Goal: Information Seeking & Learning: Learn about a topic

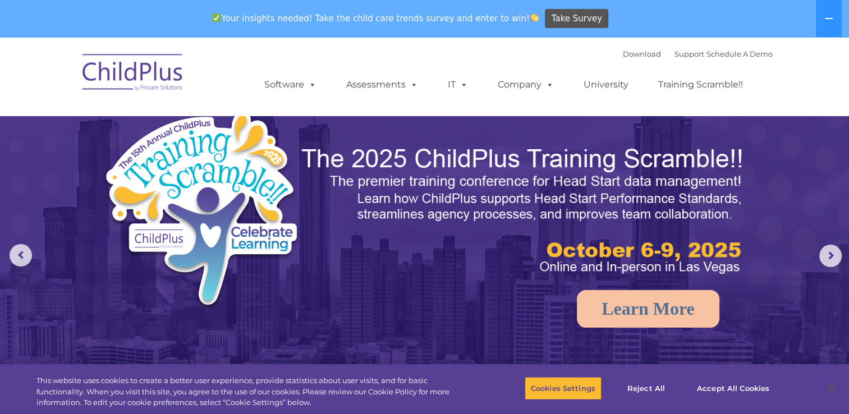
select select "MEDIUM"
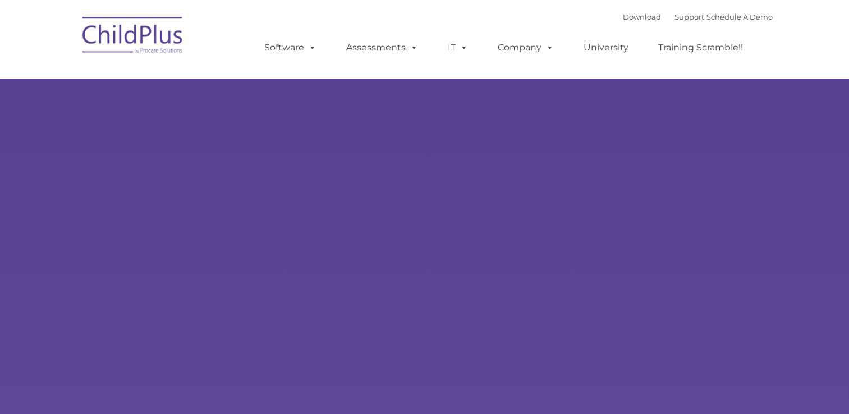
type input ""
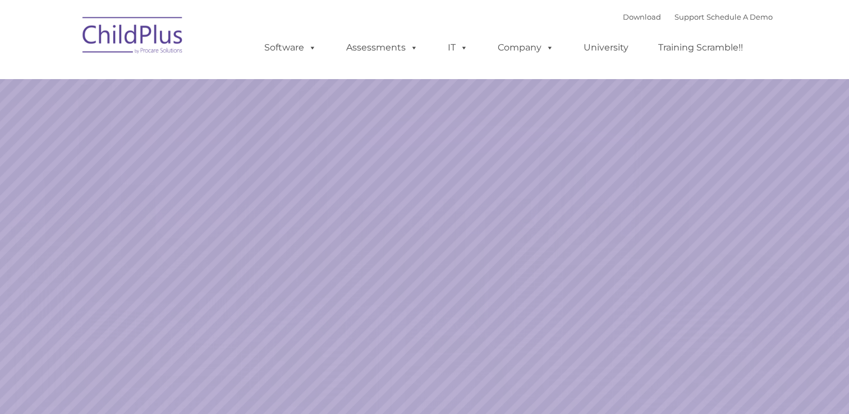
select select "MEDIUM"
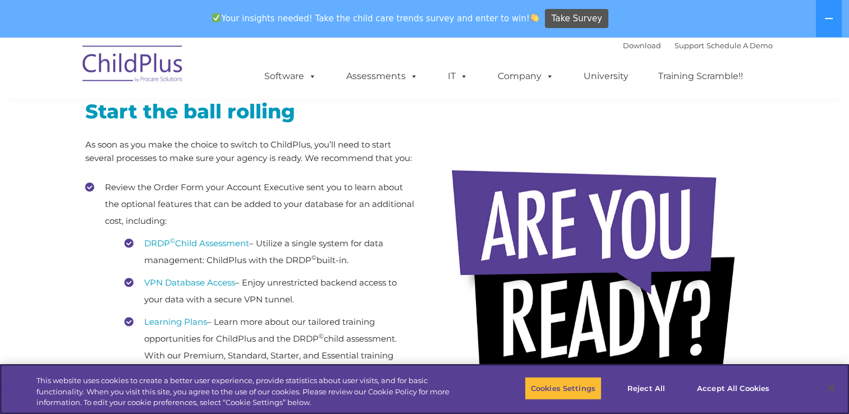
scroll to position [214, 0]
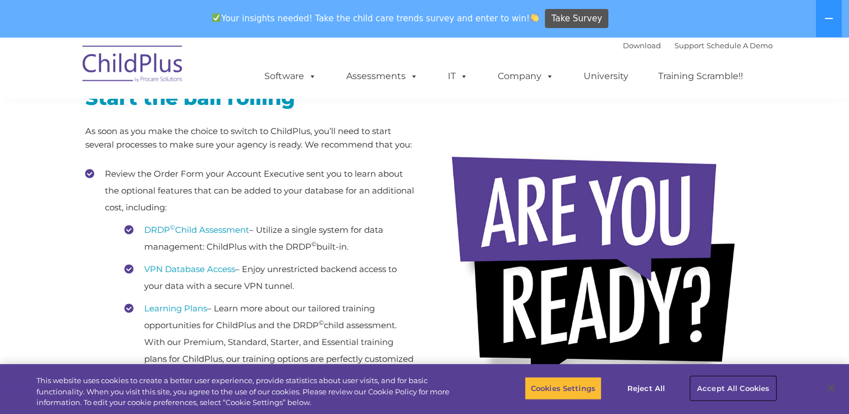
click at [730, 389] on button "Accept All Cookies" at bounding box center [733, 389] width 85 height 24
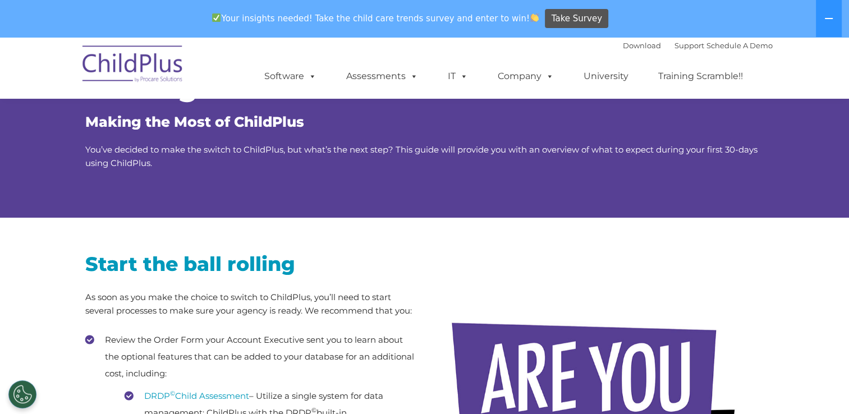
scroll to position [0, 0]
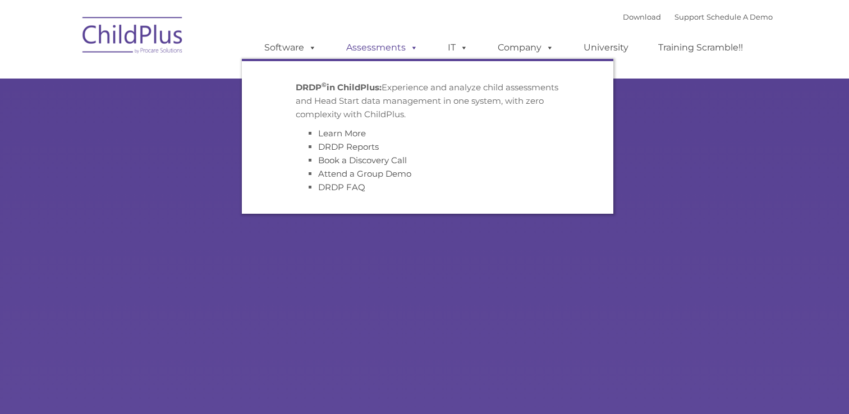
type input ""
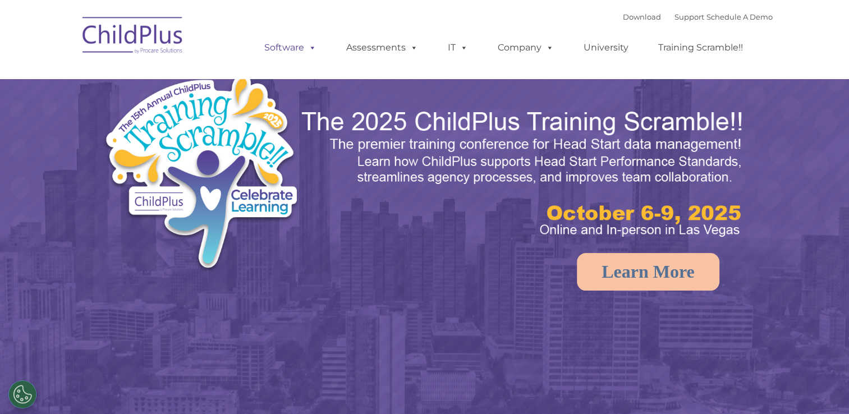
select select "MEDIUM"
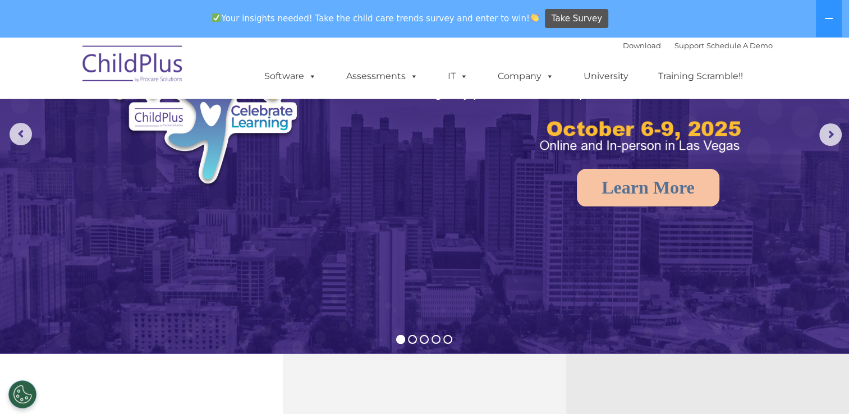
scroll to position [131, 0]
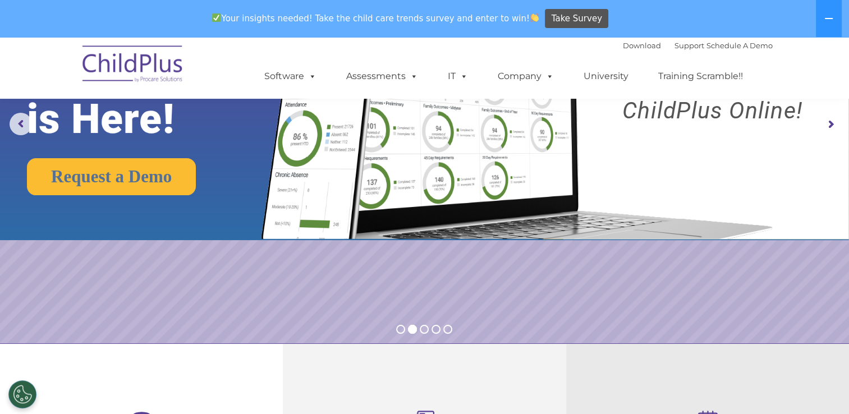
click at [831, 145] on img at bounding box center [424, 73] width 849 height 334
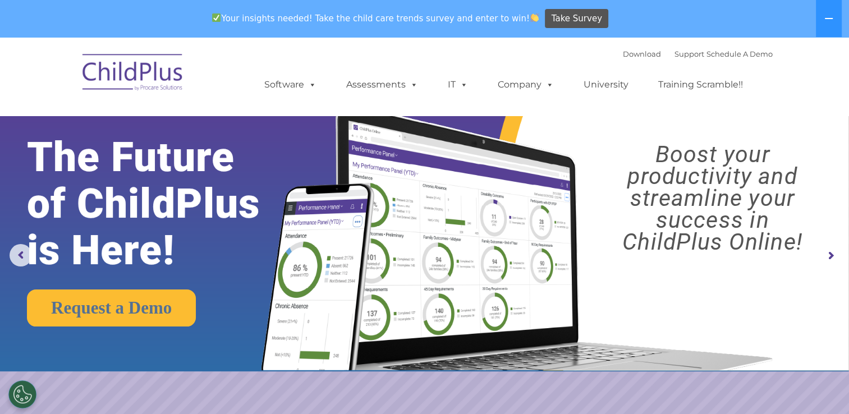
click at [824, 249] on rs-arrow at bounding box center [830, 256] width 22 height 22
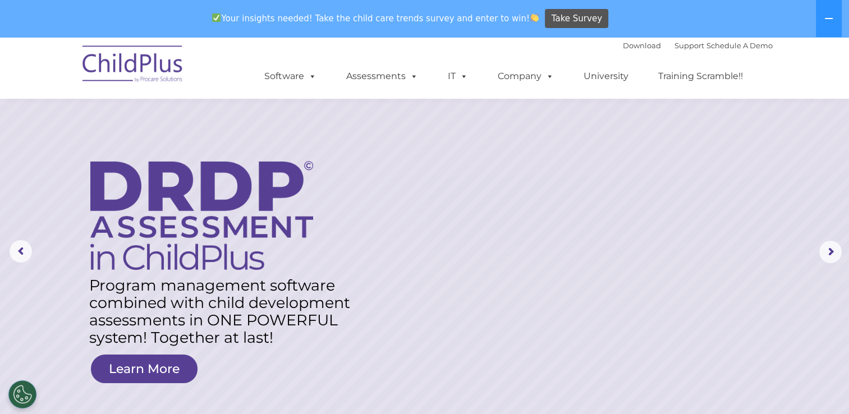
scroll to position [3, 0]
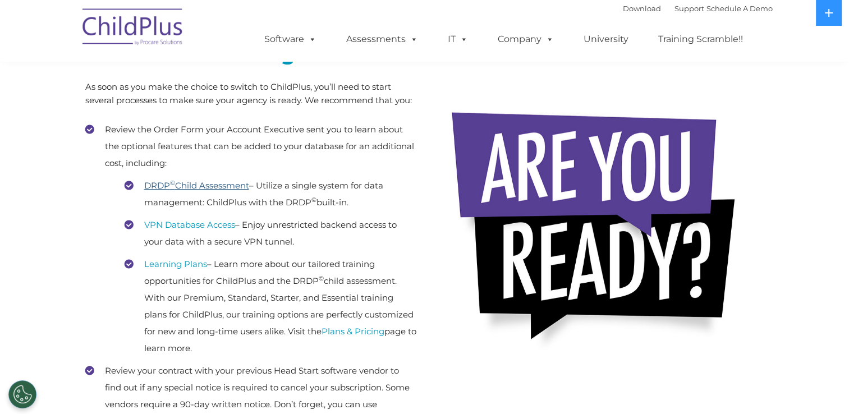
scroll to position [221, 0]
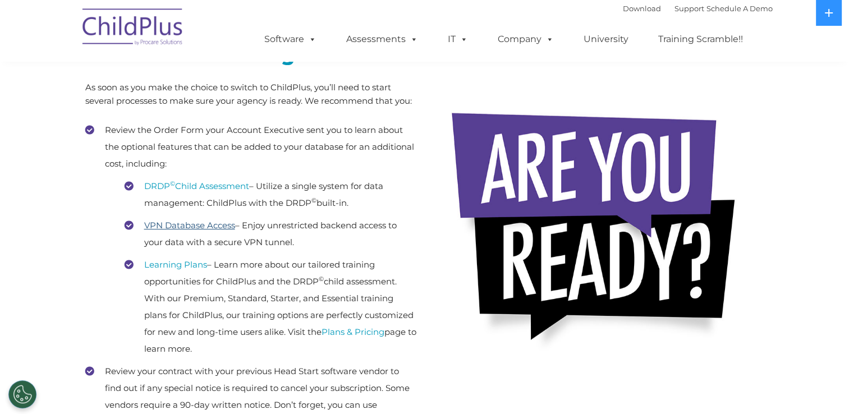
click at [219, 228] on link "VPN Database Access" at bounding box center [189, 225] width 91 height 11
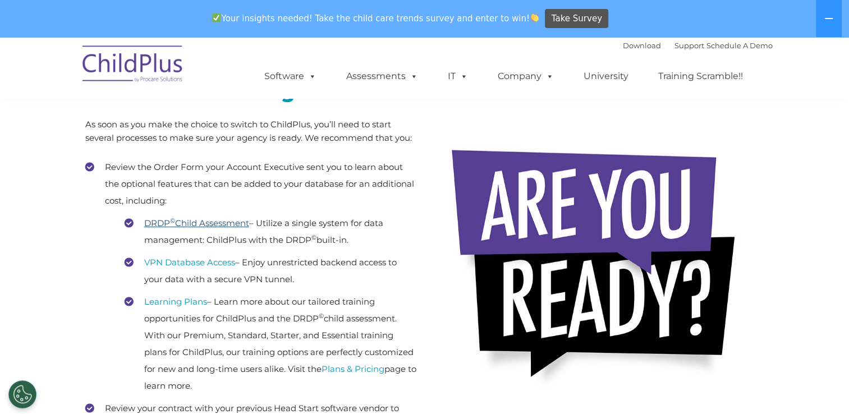
click at [237, 224] on link "DRDP © Child Assessment" at bounding box center [196, 223] width 105 height 11
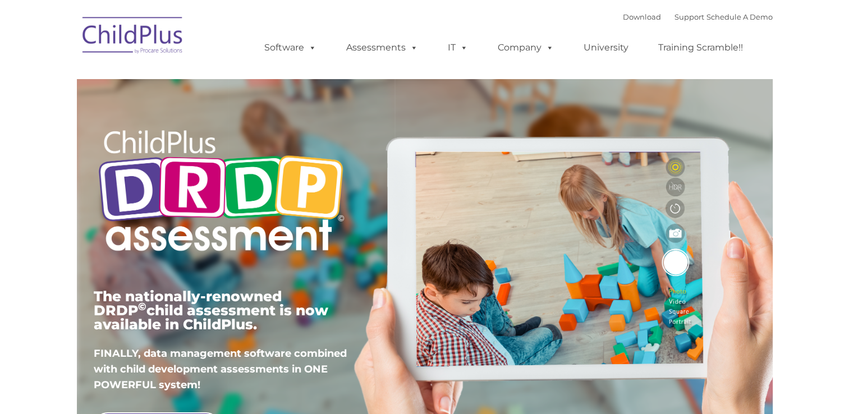
type input ""
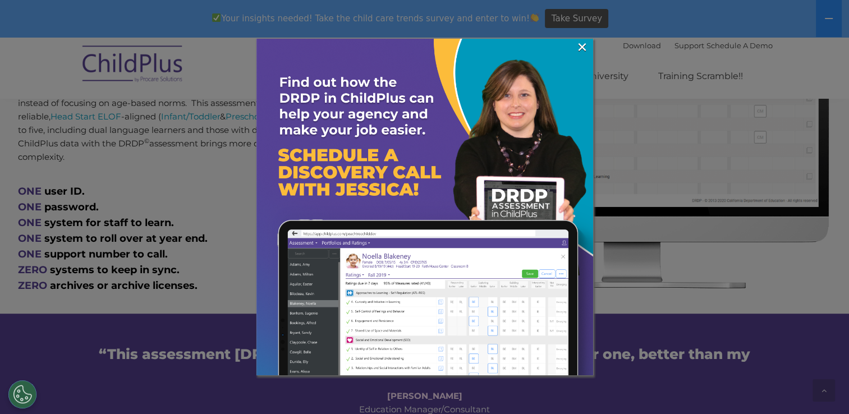
scroll to position [590, 0]
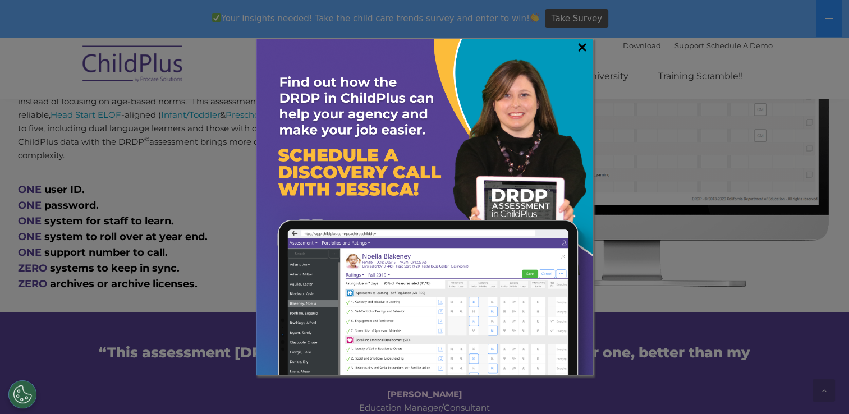
click at [580, 43] on link "×" at bounding box center [582, 47] width 13 height 11
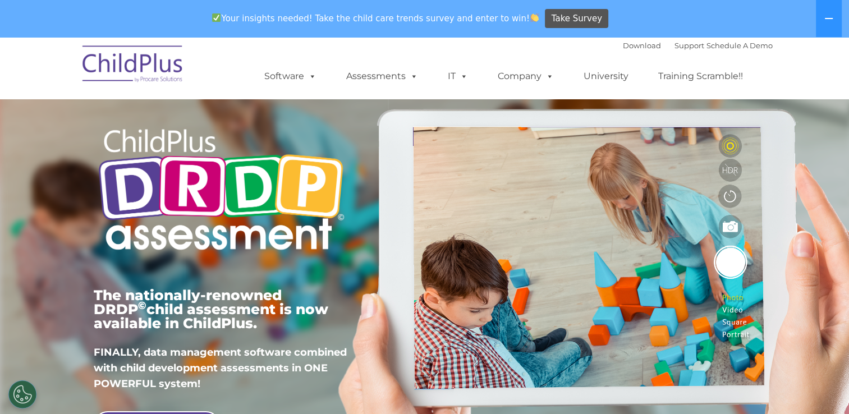
scroll to position [0, 0]
